Goal: Information Seeking & Learning: Learn about a topic

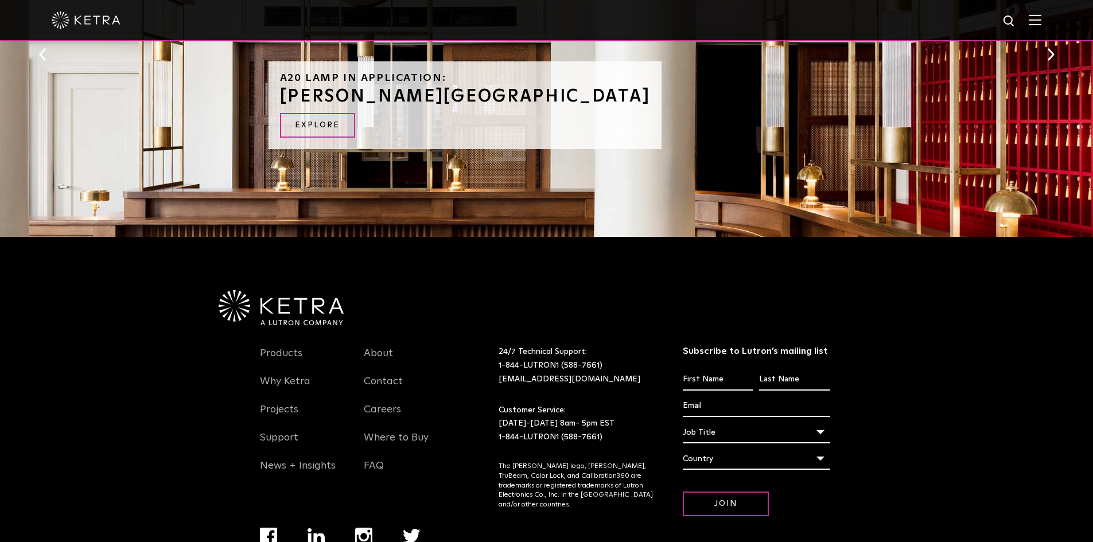
scroll to position [1374, 0]
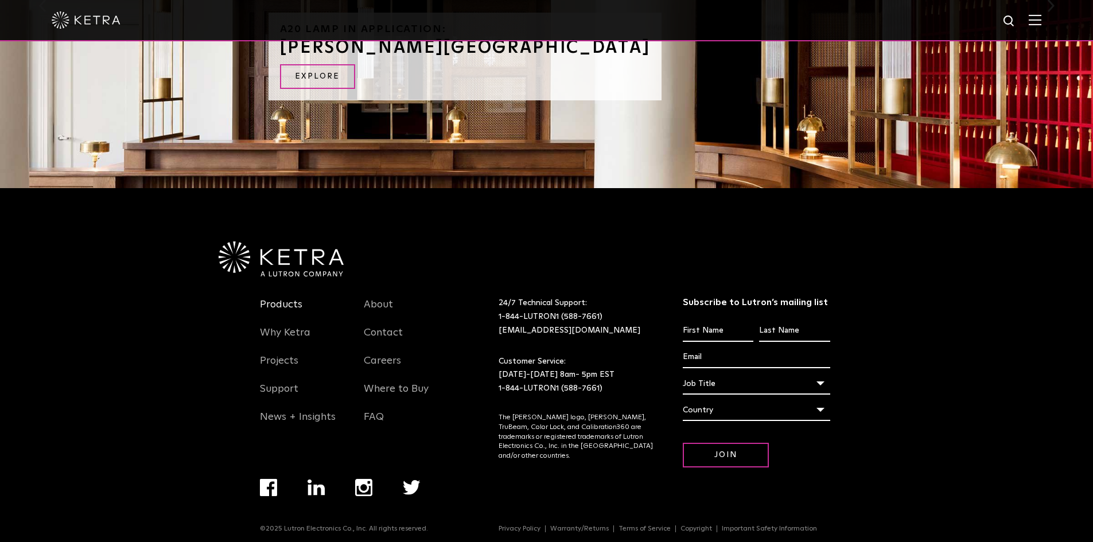
click at [272, 298] on link "Products" at bounding box center [281, 311] width 42 height 26
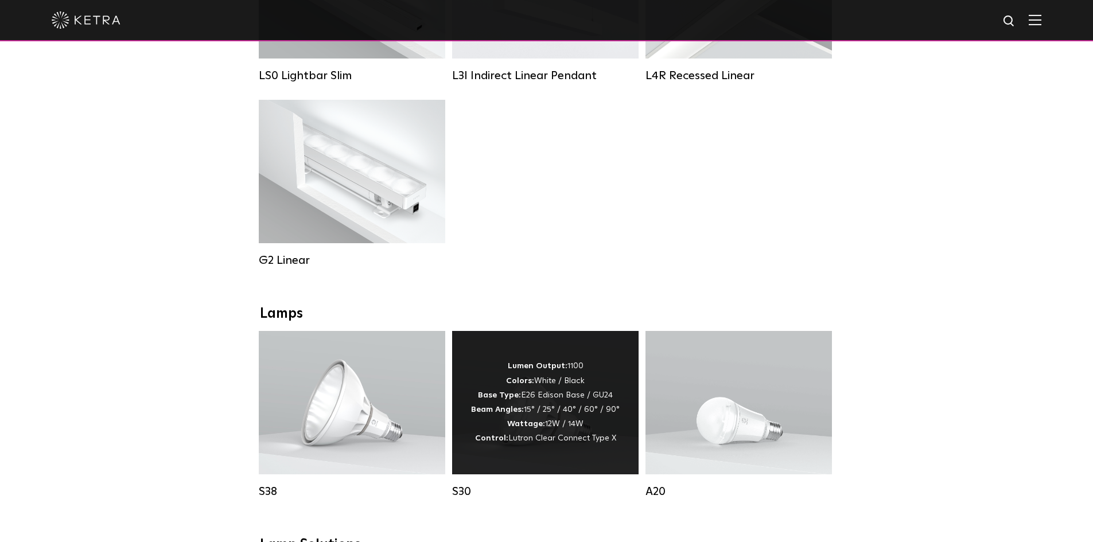
scroll to position [746, 0]
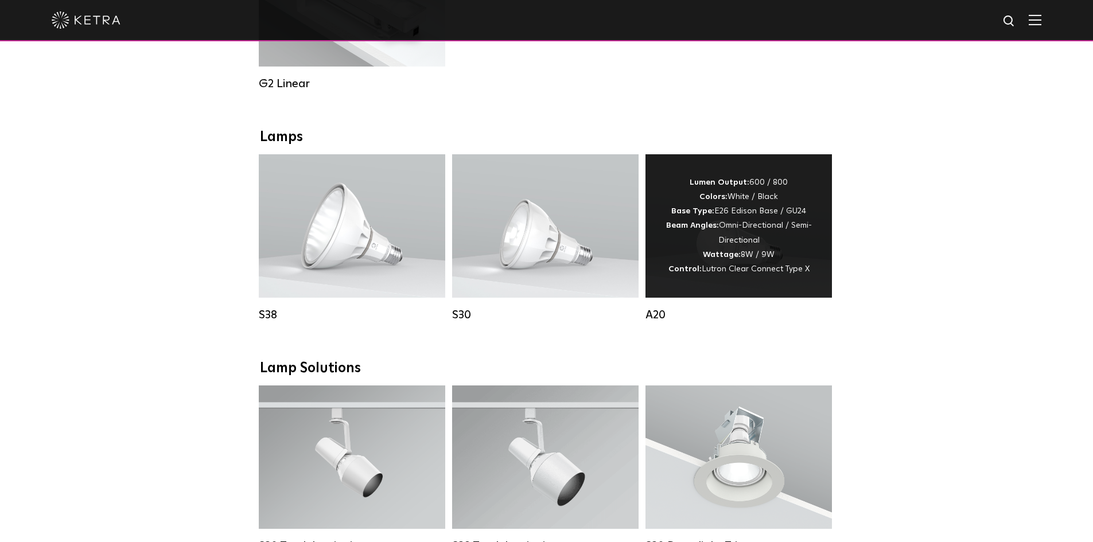
click at [735, 251] on div "Lumen Output: 600 / 800 Colors: White / Black Base Type: E26 Edison Base / GU24…" at bounding box center [739, 226] width 152 height 101
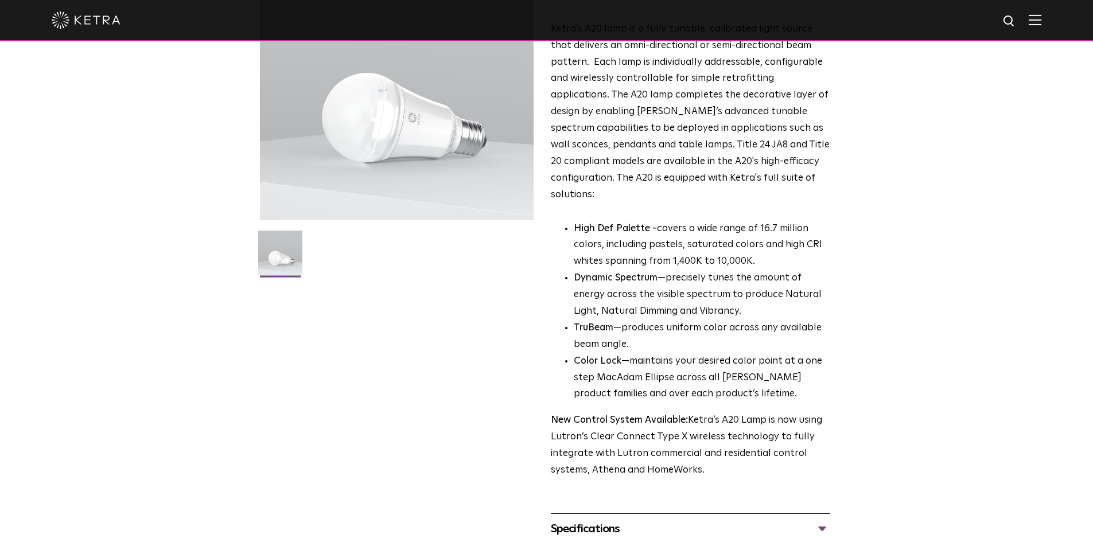
scroll to position [229, 0]
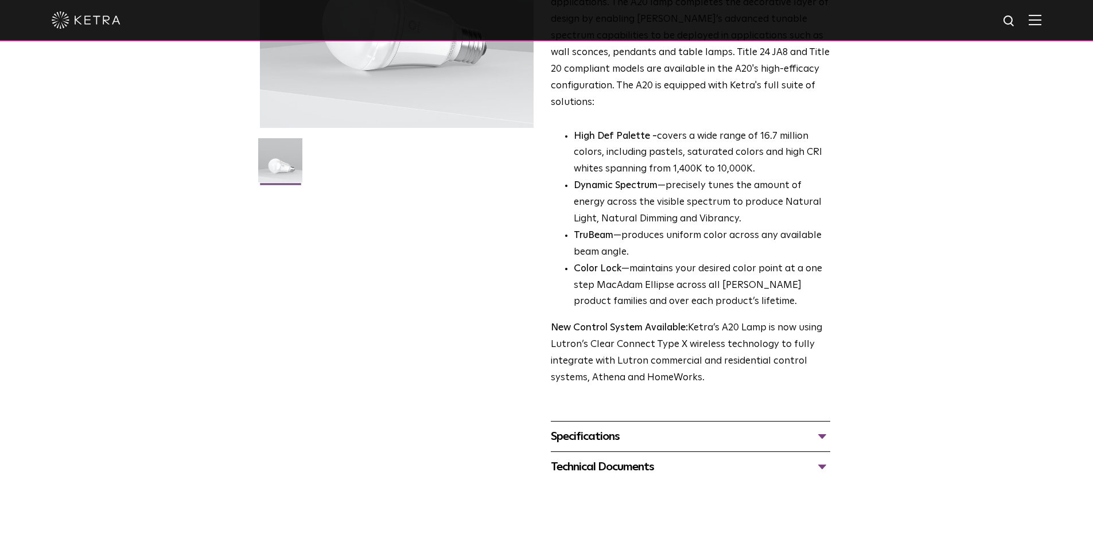
click at [822, 427] on div "Specifications" at bounding box center [690, 436] width 279 height 18
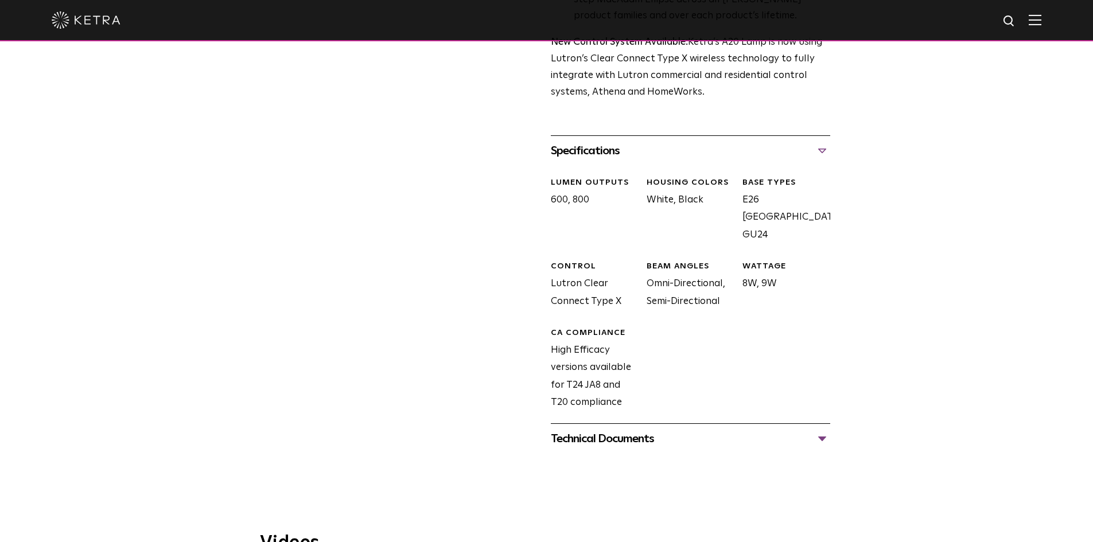
scroll to position [516, 0]
click at [822, 429] on div "Technical Documents" at bounding box center [690, 438] width 279 height 18
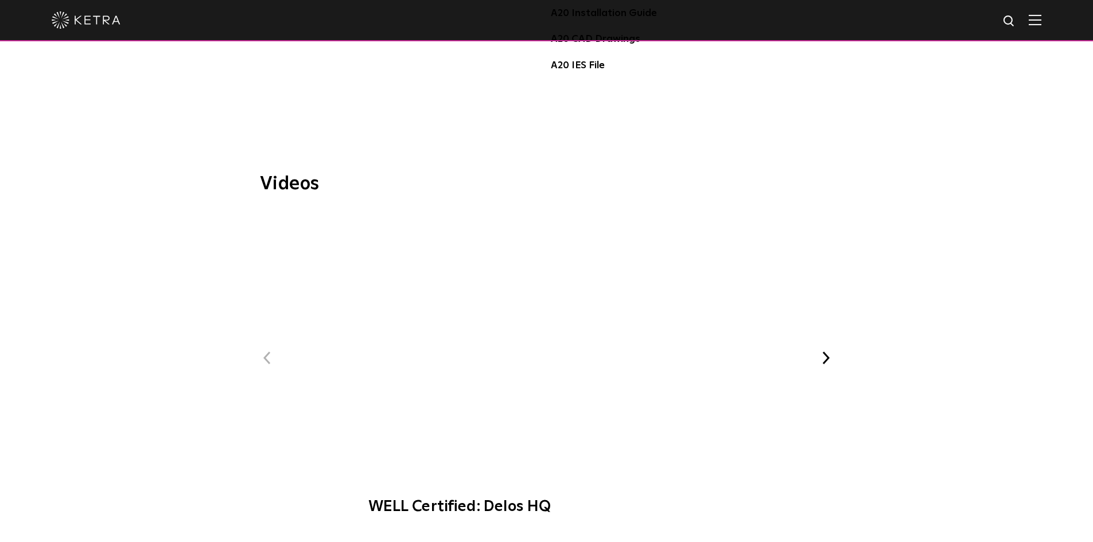
scroll to position [1090, 0]
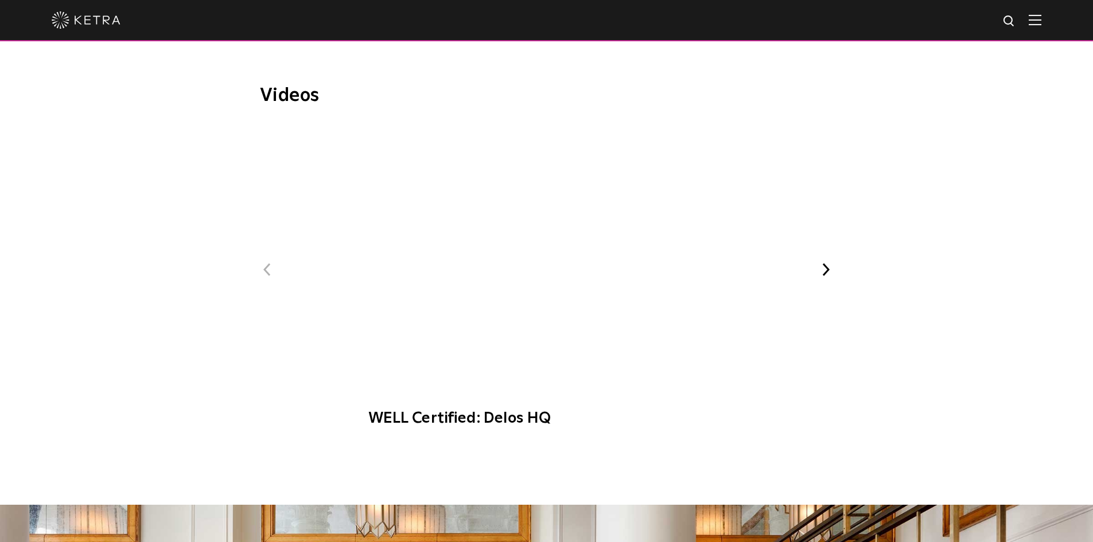
click at [542, 221] on span "WELL Certified: Delos HQ" at bounding box center [546, 280] width 386 height 317
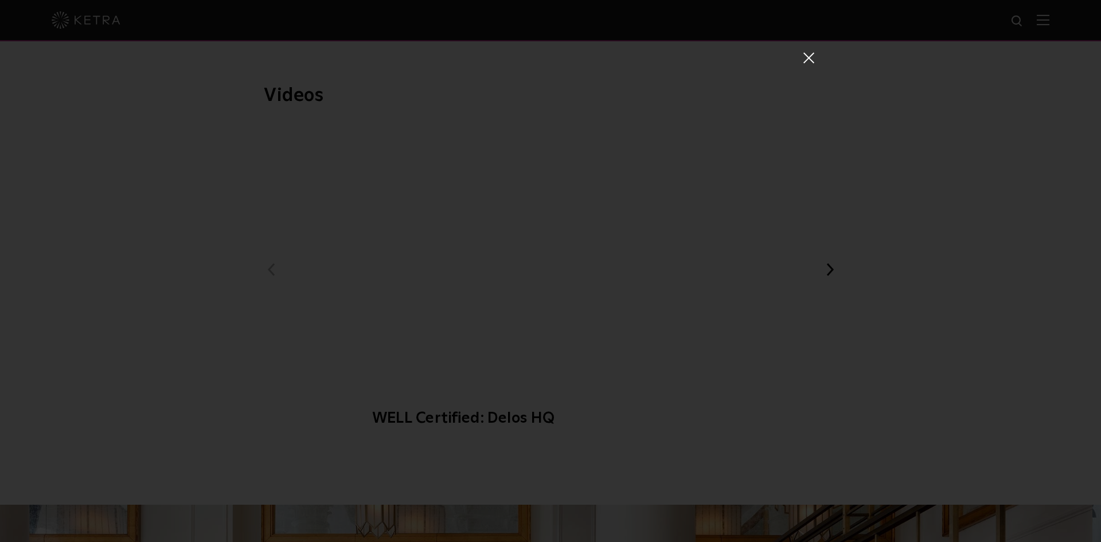
click at [805, 52] on span at bounding box center [808, 57] width 13 height 11
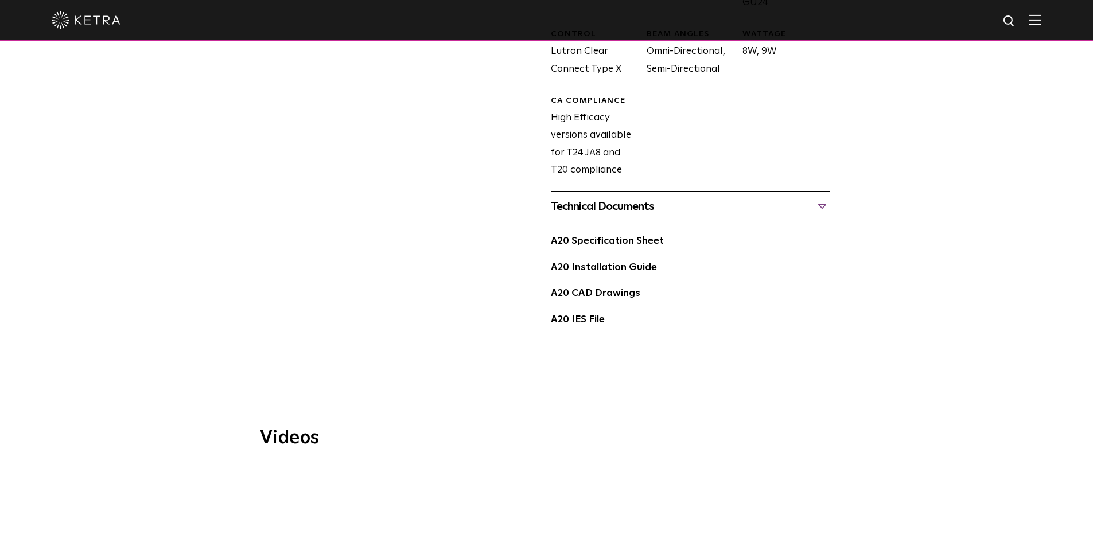
scroll to position [746, 0]
